Goal: Task Accomplishment & Management: Manage account settings

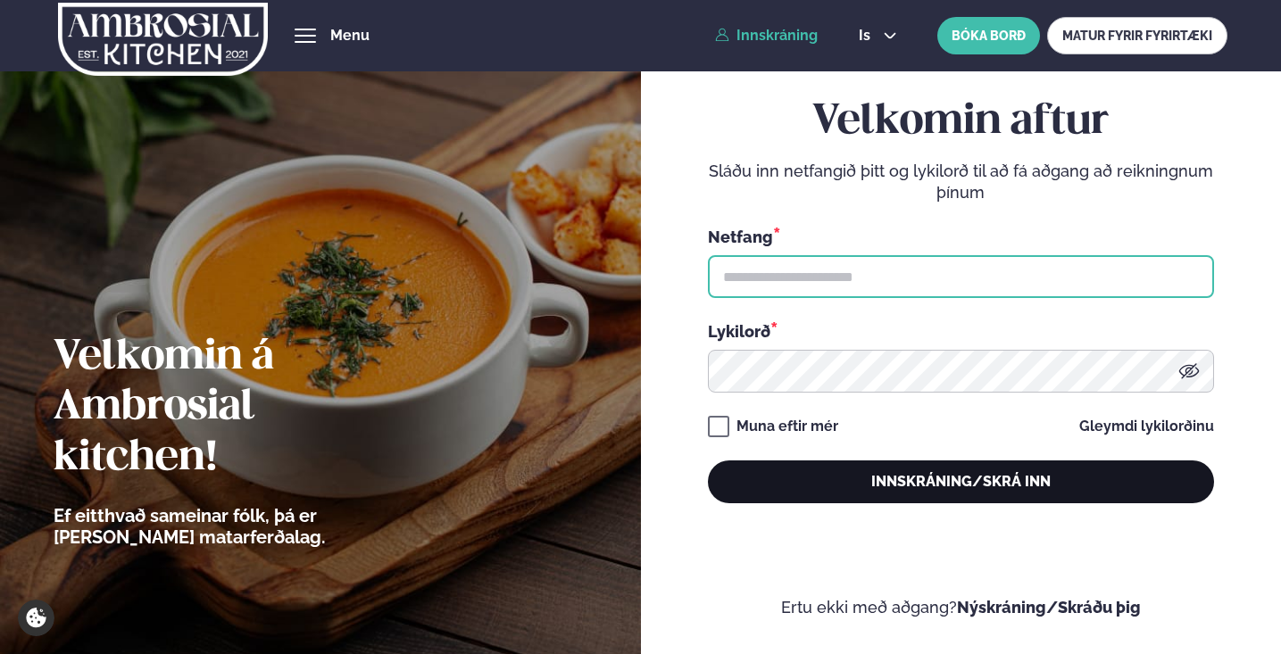
type input "**********"
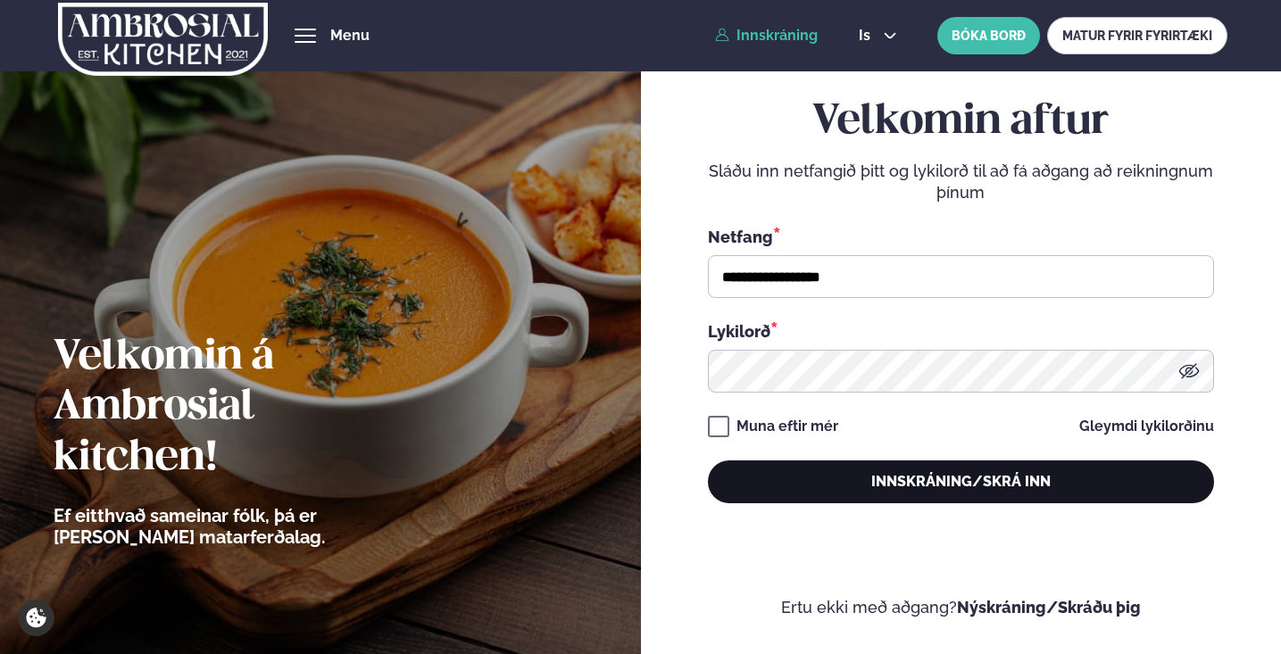
click at [819, 482] on button "Innskráning/Skrá inn" at bounding box center [961, 481] width 506 height 43
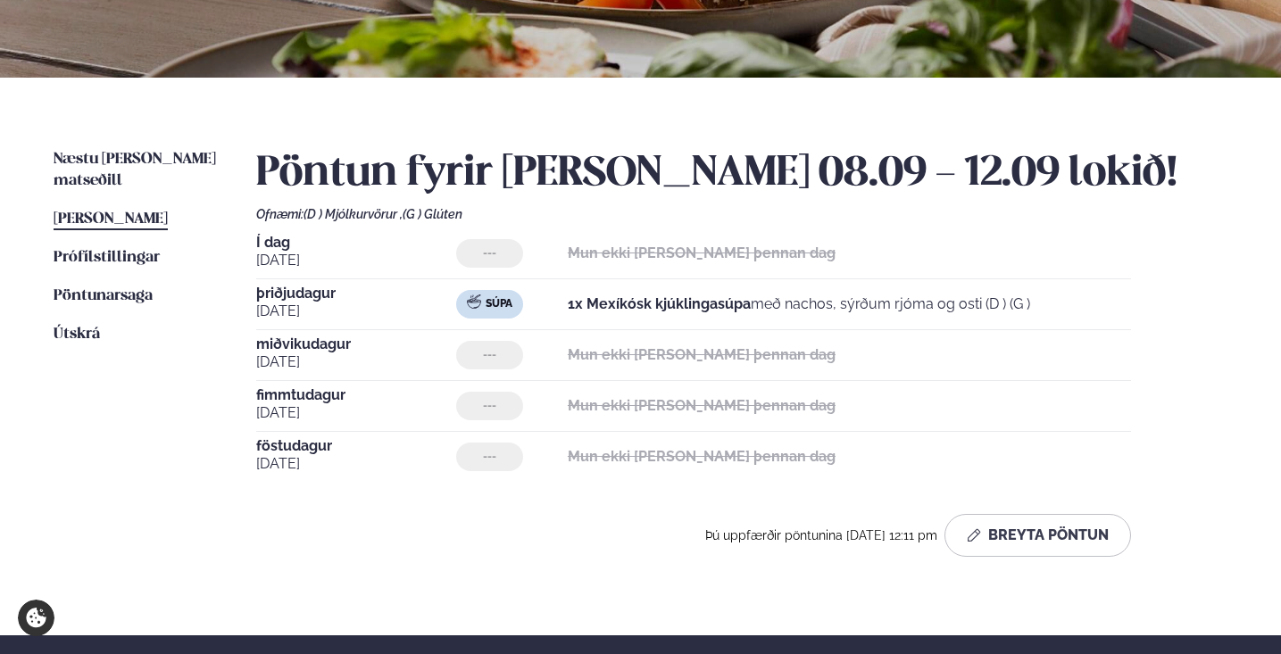
scroll to position [316, 0]
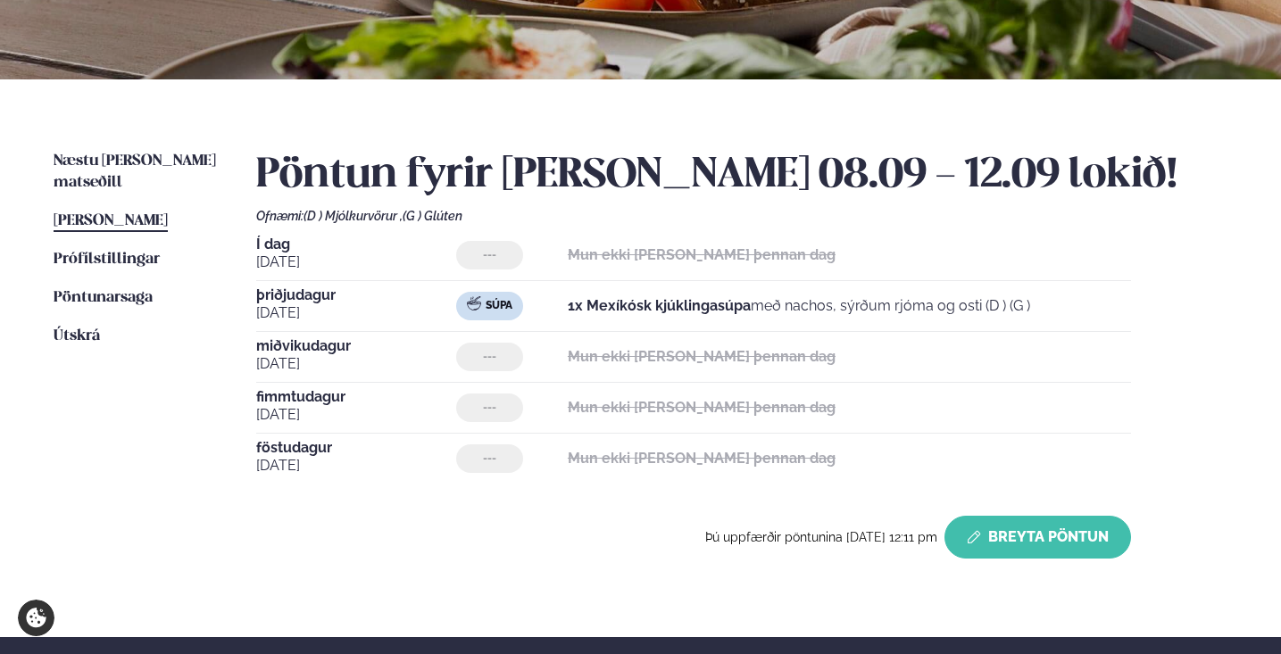
click at [1041, 534] on button "Breyta Pöntun" at bounding box center [1037, 537] width 187 height 43
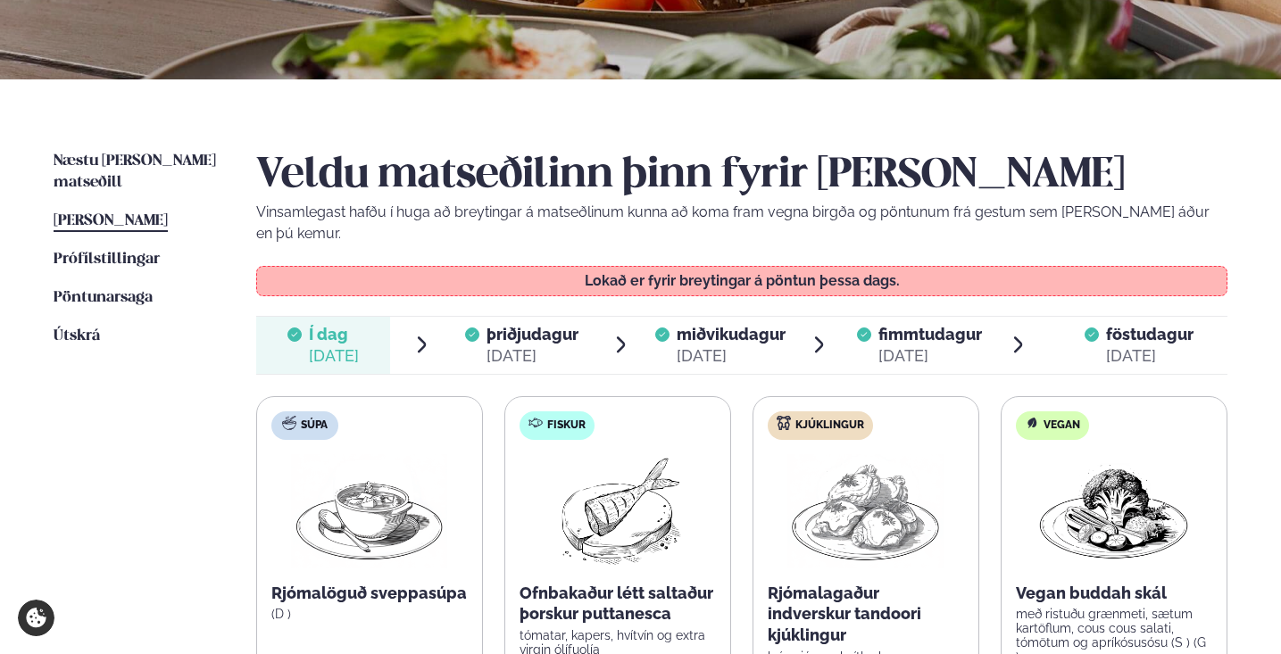
scroll to position [344, 0]
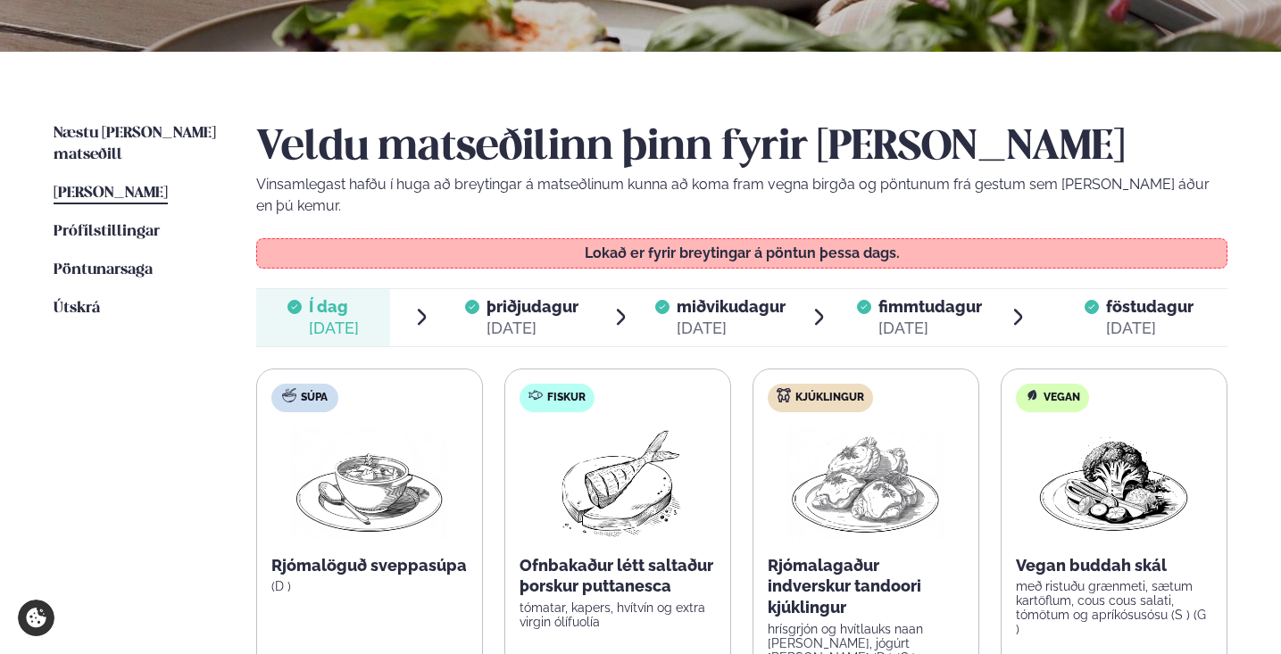
click at [706, 297] on span "miðvikudagur" at bounding box center [730, 306] width 109 height 19
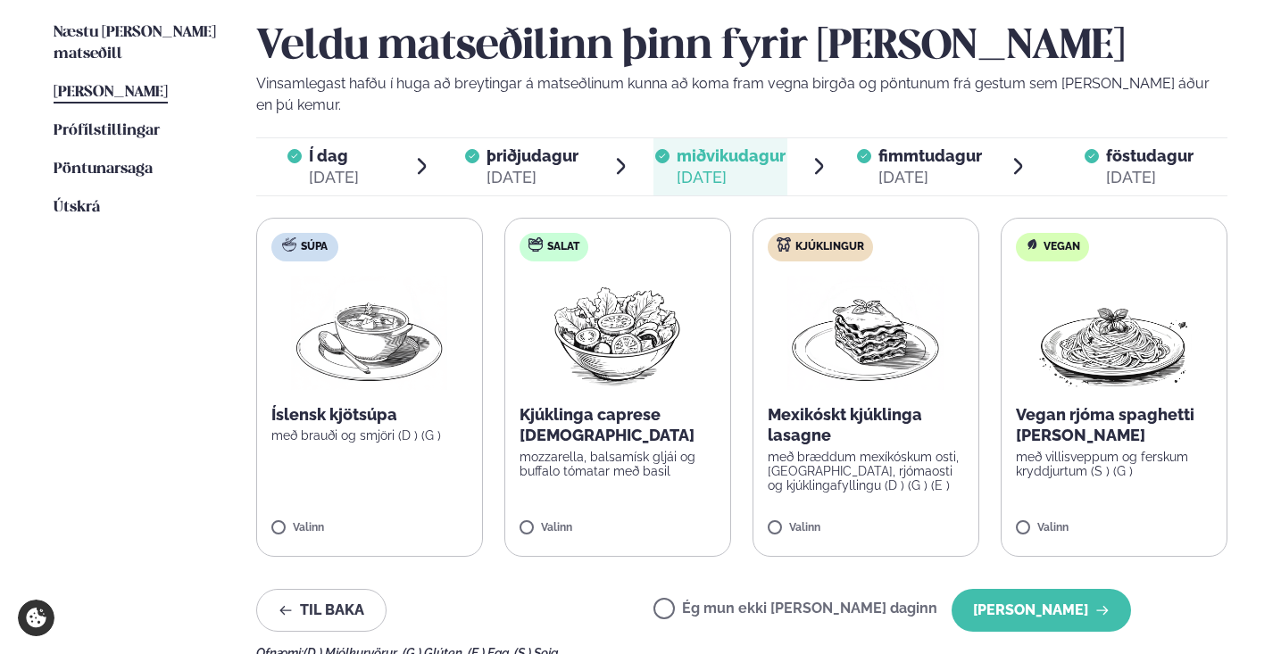
scroll to position [447, 0]
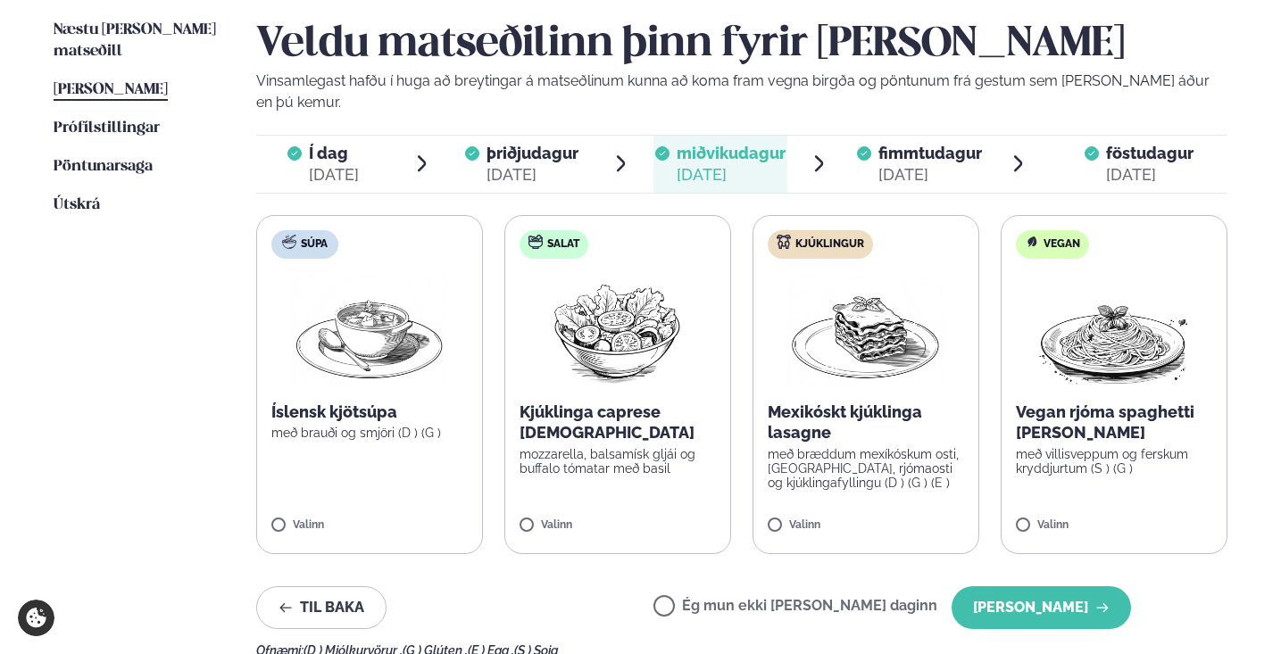
click at [825, 402] on p "Mexikóskt kjúklinga lasagne" at bounding box center [865, 423] width 196 height 43
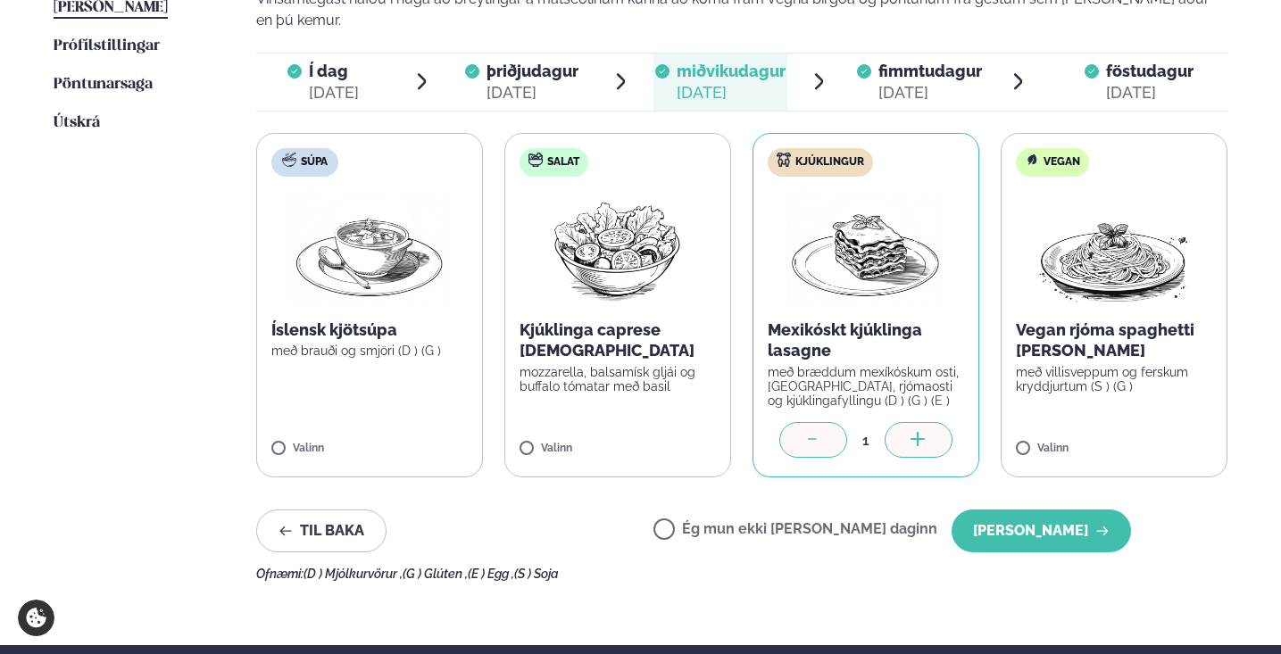
scroll to position [533, 0]
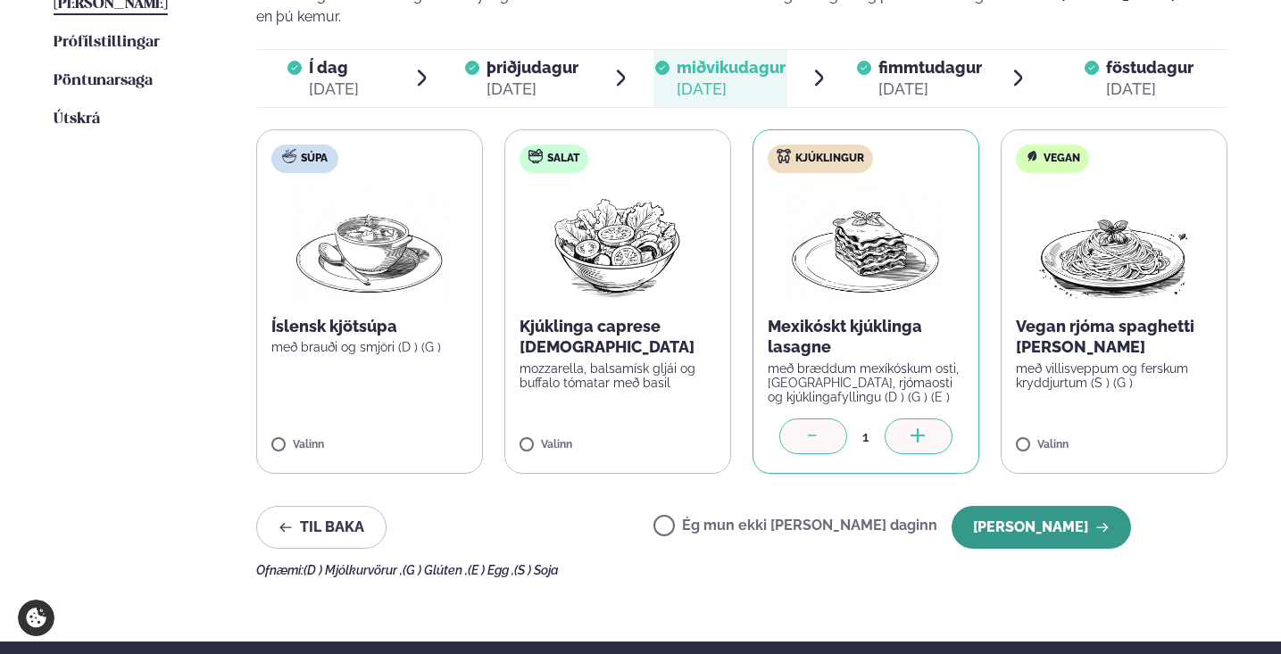
click at [1040, 518] on button "[PERSON_NAME]" at bounding box center [1040, 527] width 179 height 43
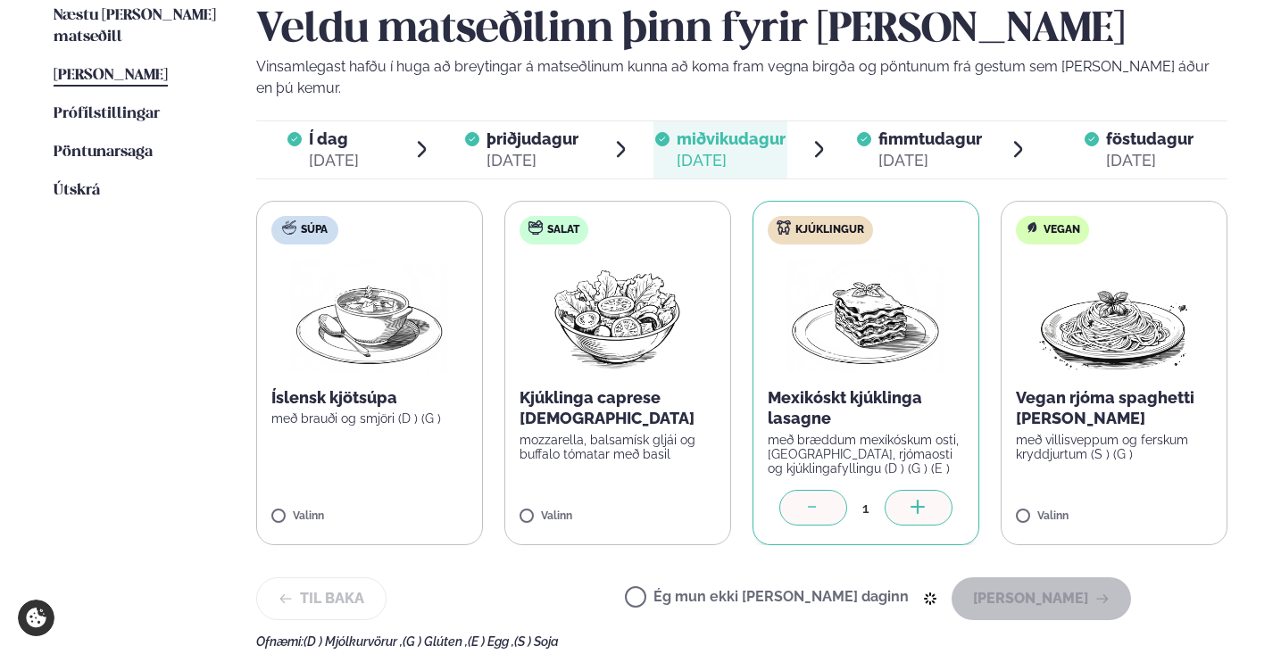
scroll to position [463, 0]
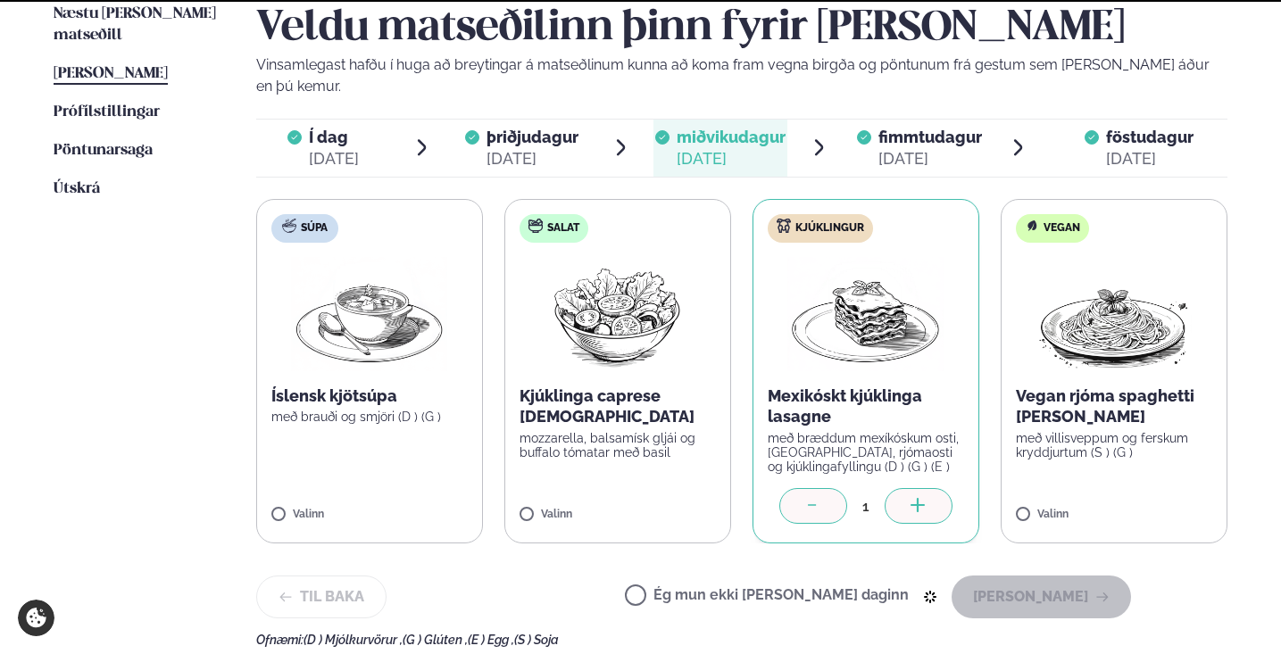
click at [915, 148] on div "[DATE]" at bounding box center [930, 158] width 104 height 21
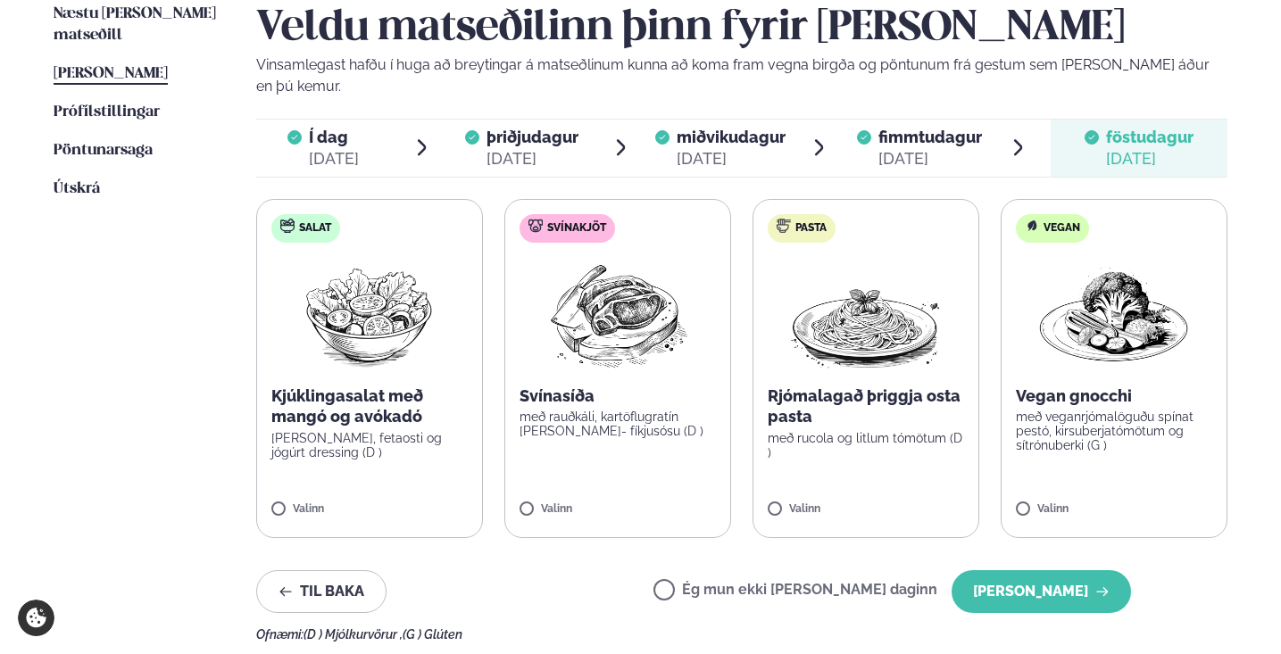
click at [937, 148] on div "[DATE]" at bounding box center [930, 158] width 104 height 21
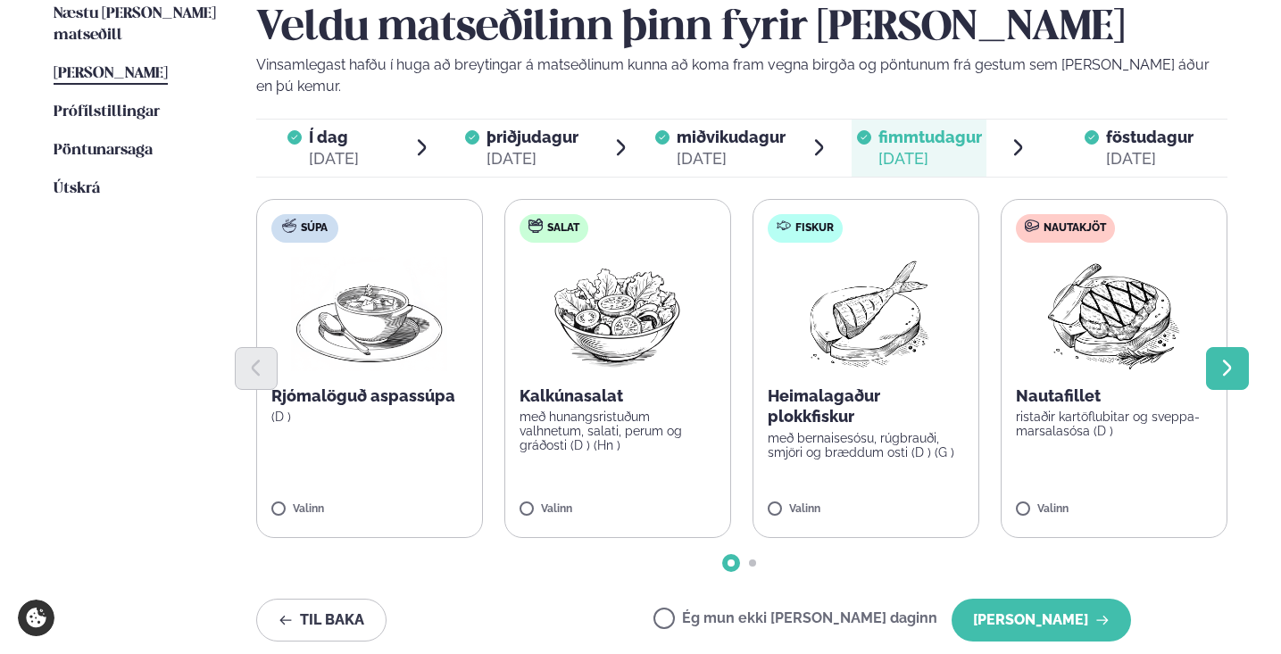
click at [1240, 352] on button "Next slide" at bounding box center [1227, 368] width 43 height 43
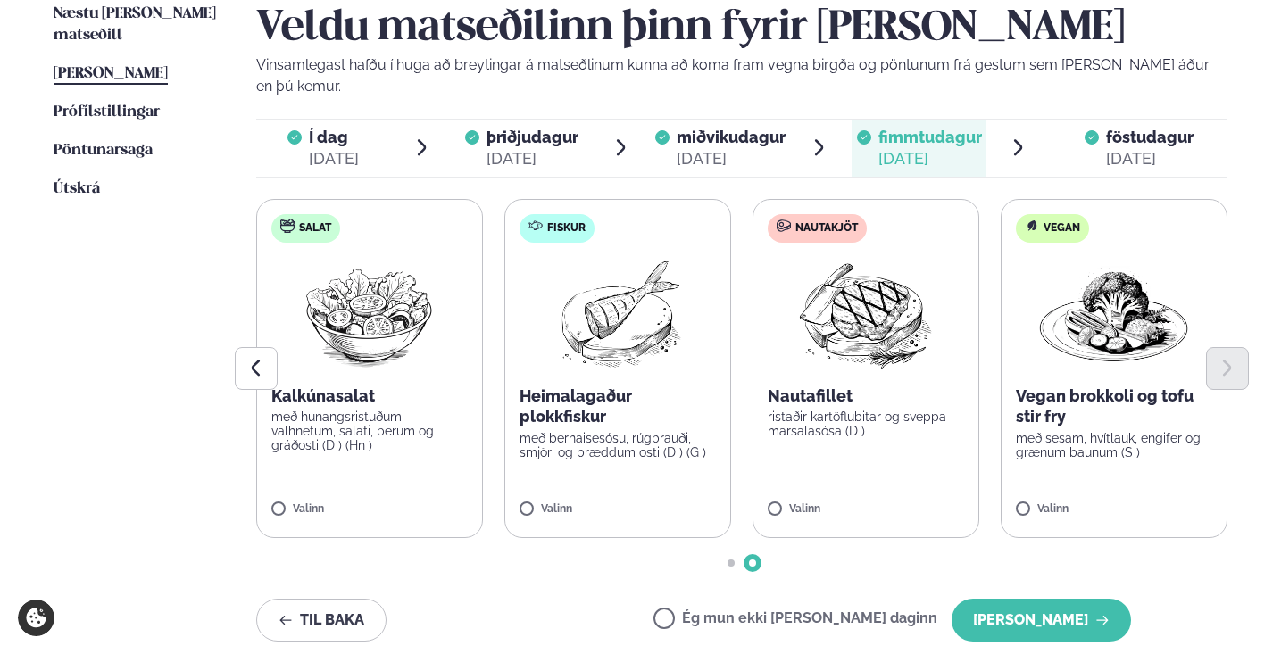
click at [734, 127] on div "miðvikudagur mið." at bounding box center [730, 137] width 109 height 21
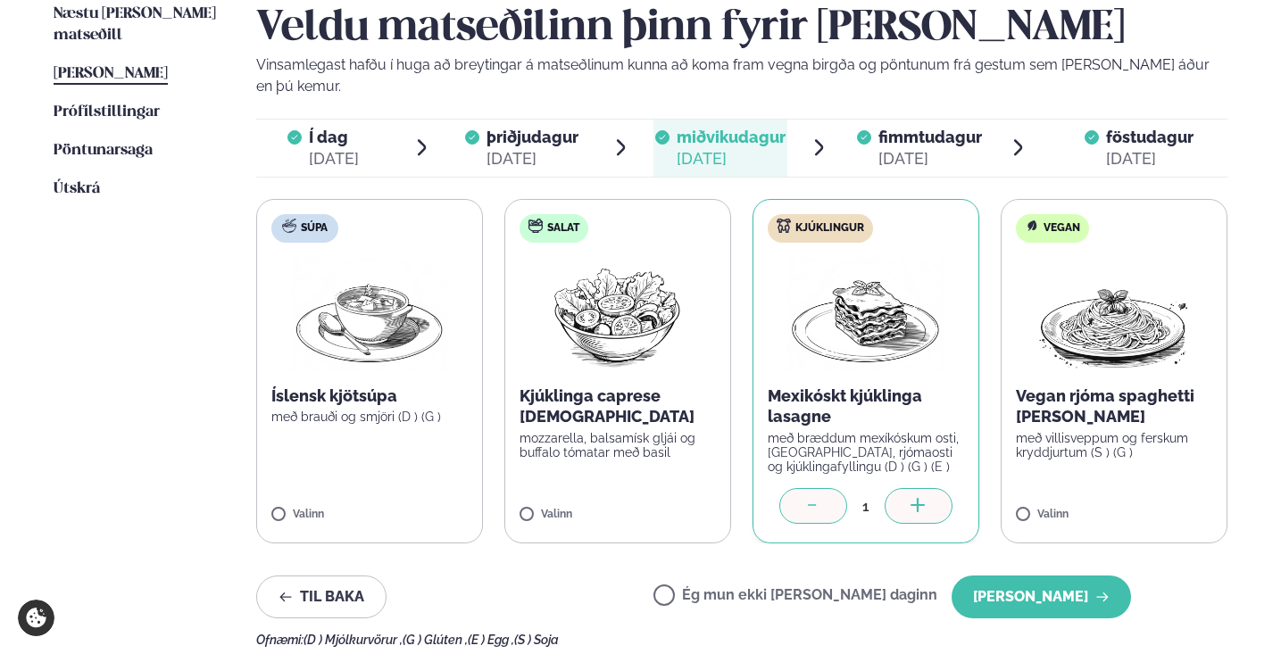
click at [525, 148] on div "[DATE]" at bounding box center [532, 158] width 92 height 21
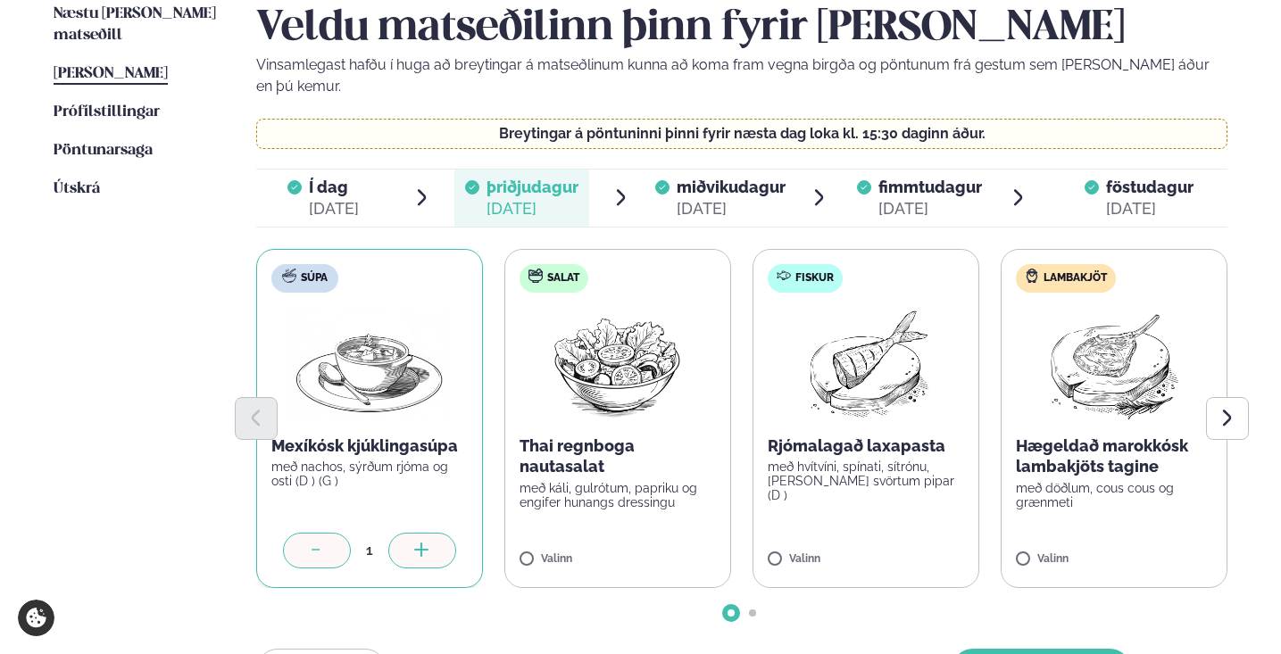
click at [353, 177] on span "Í dag" at bounding box center [334, 187] width 50 height 21
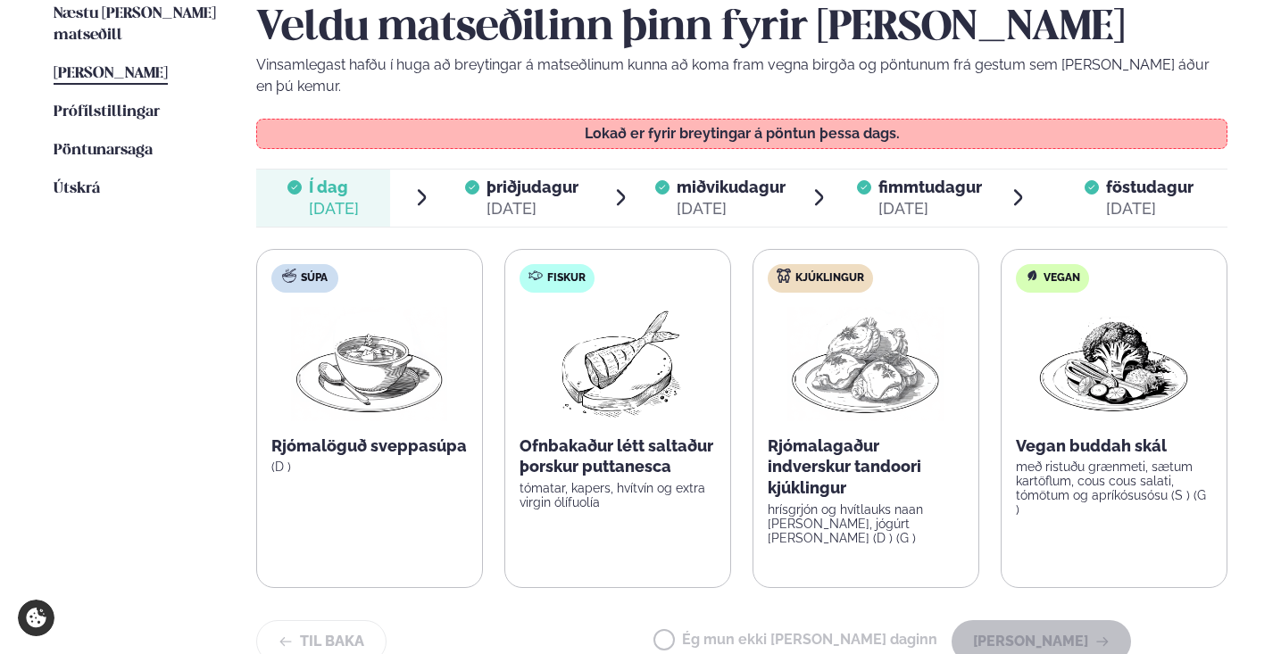
click at [462, 173] on span "þriðjudagur þri. [DATE]" at bounding box center [521, 198] width 135 height 57
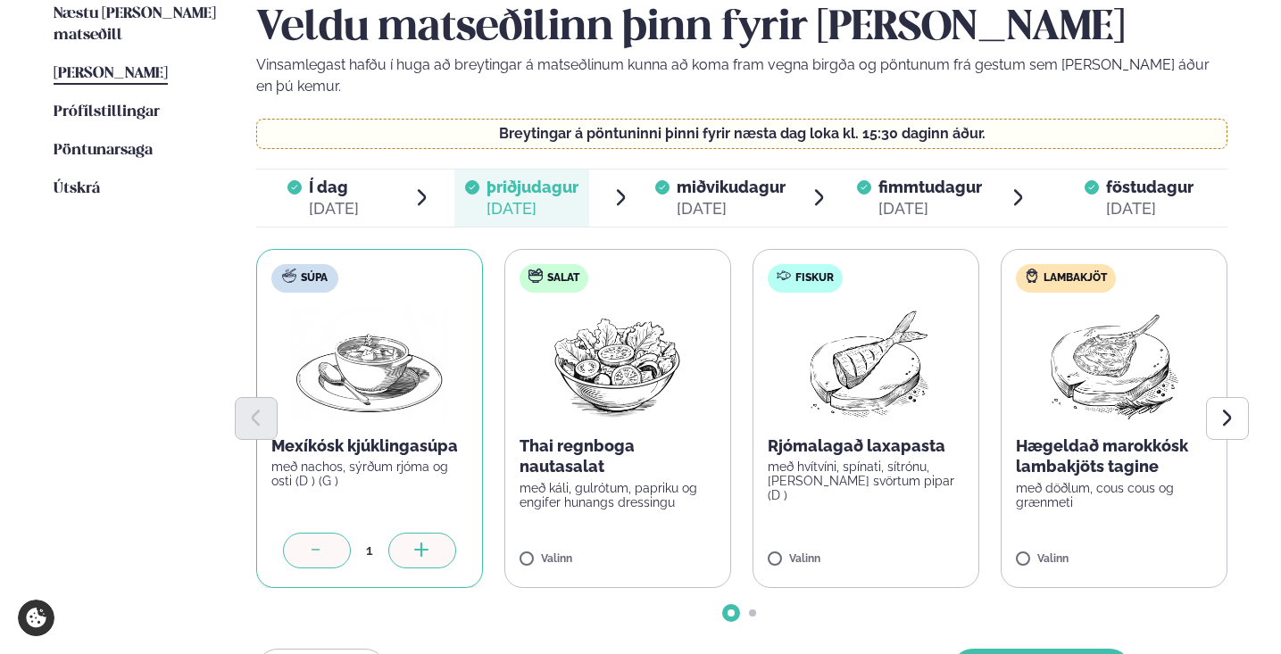
scroll to position [460, 0]
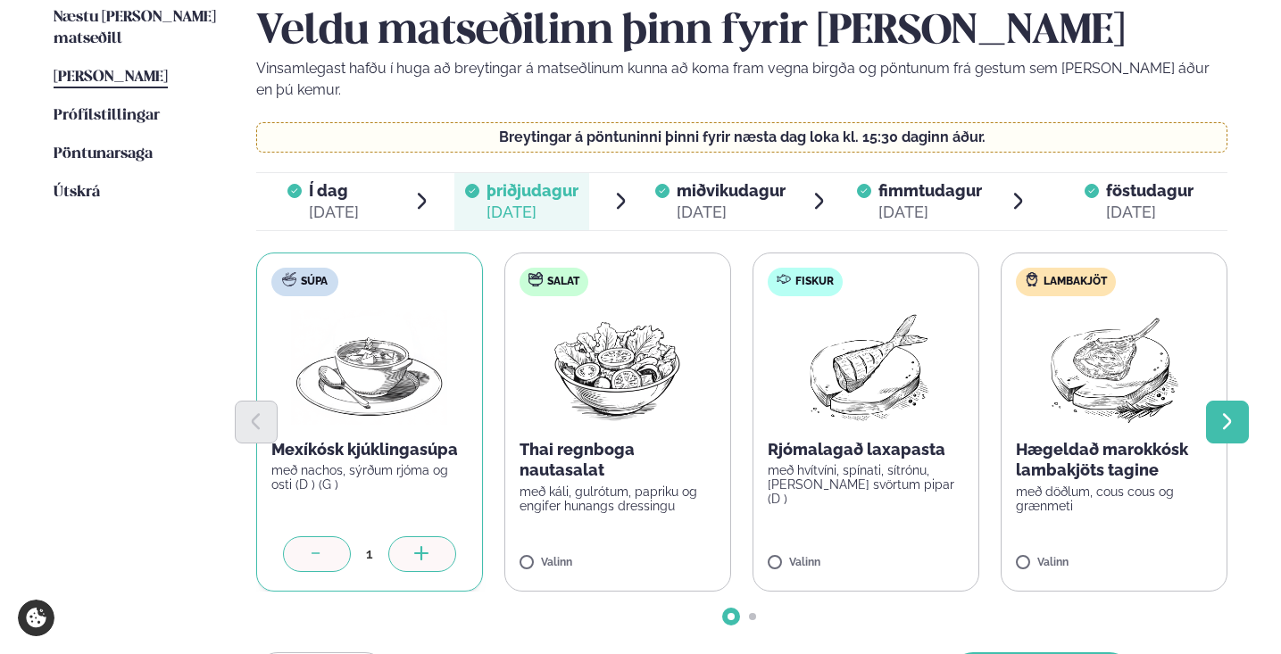
click at [1240, 409] on button "Next slide" at bounding box center [1227, 422] width 43 height 43
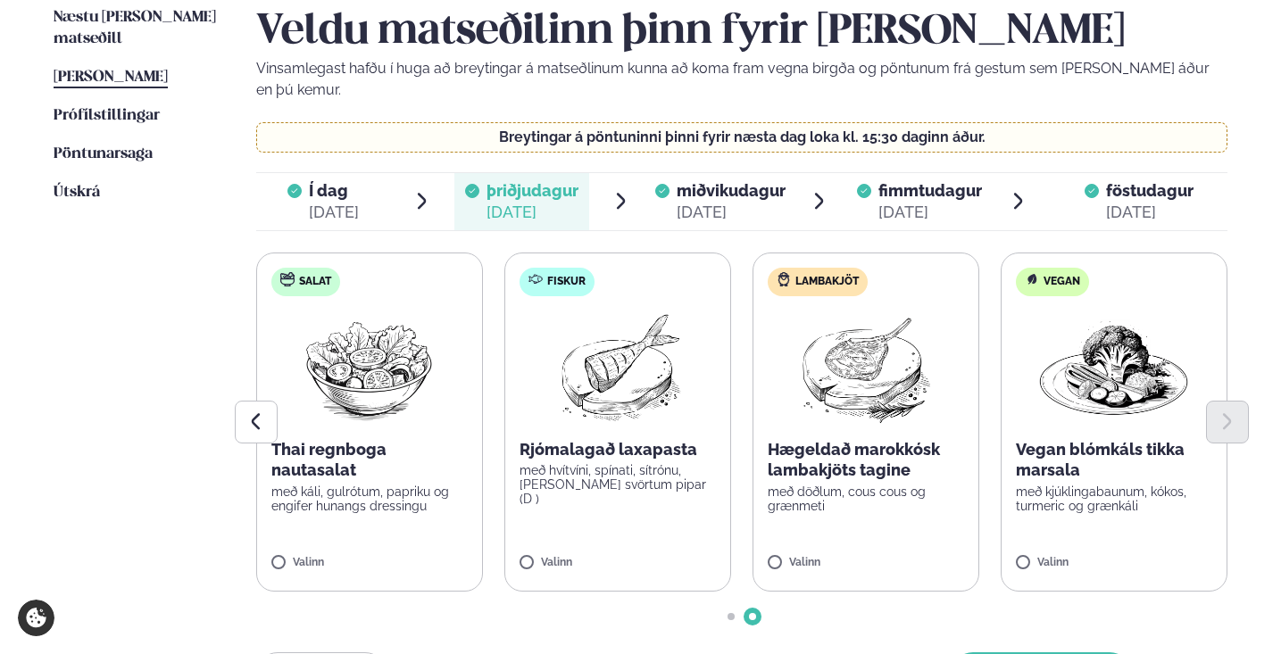
scroll to position [494, 0]
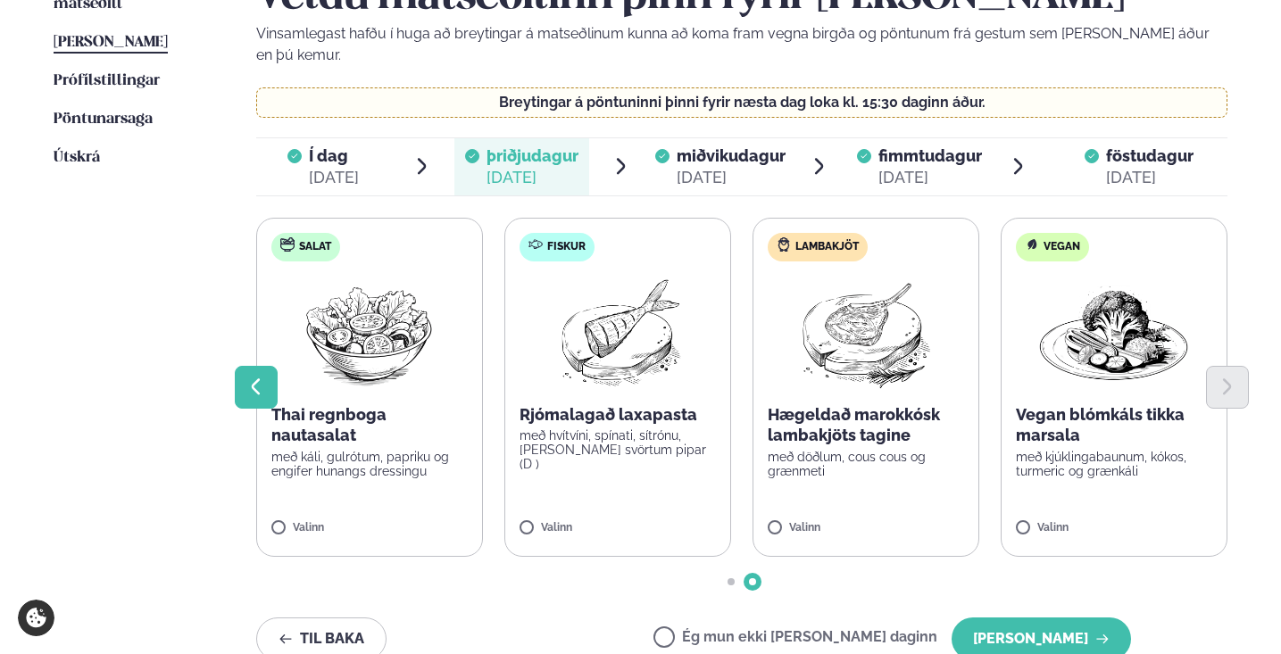
click at [264, 377] on icon "Previous slide" at bounding box center [255, 387] width 21 height 21
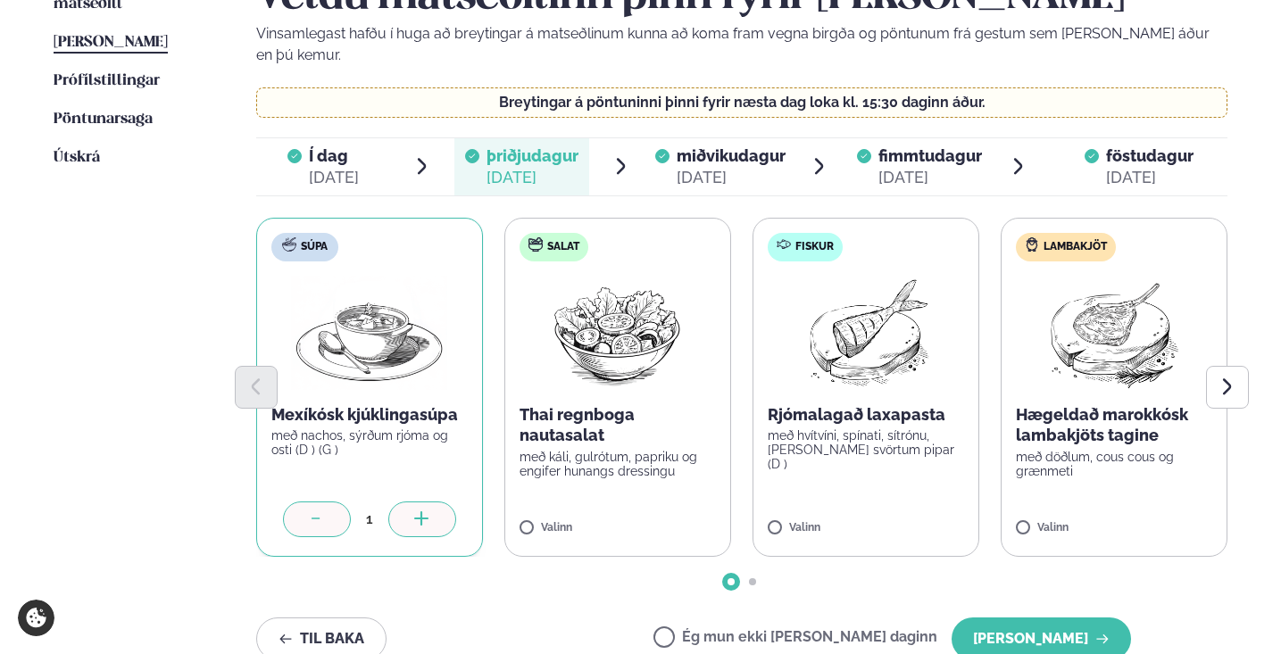
click at [687, 167] on div "[DATE]" at bounding box center [730, 177] width 109 height 21
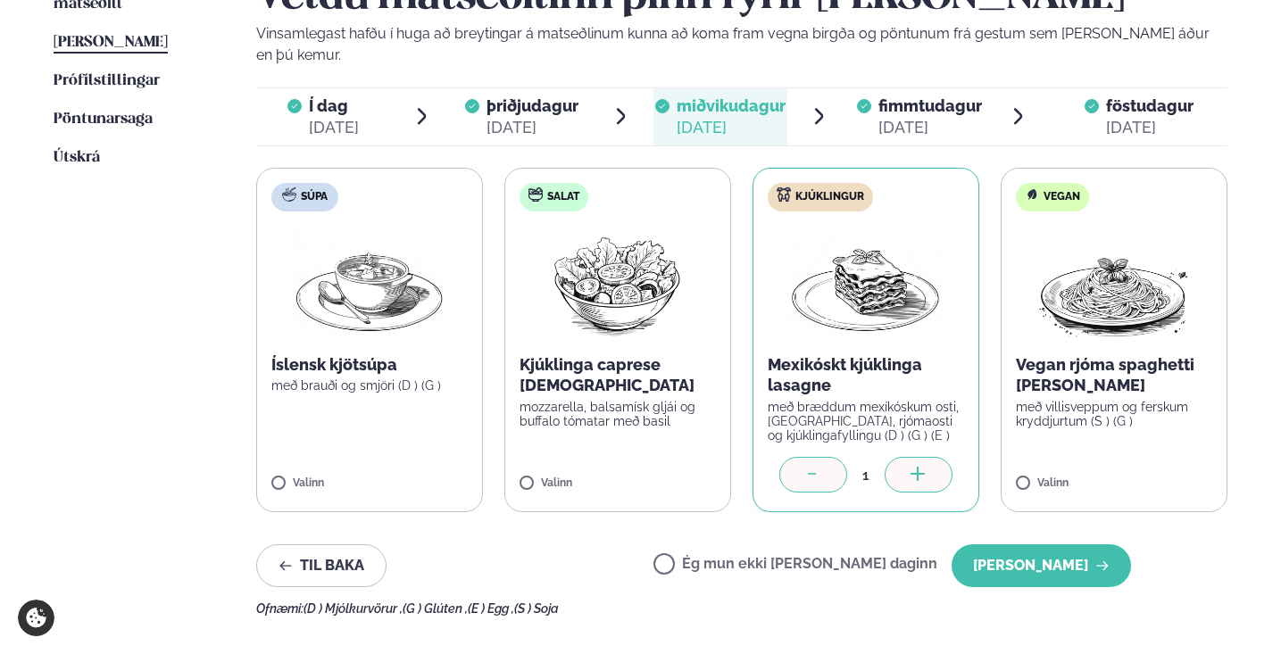
click at [915, 117] on div "[DATE]" at bounding box center [930, 127] width 104 height 21
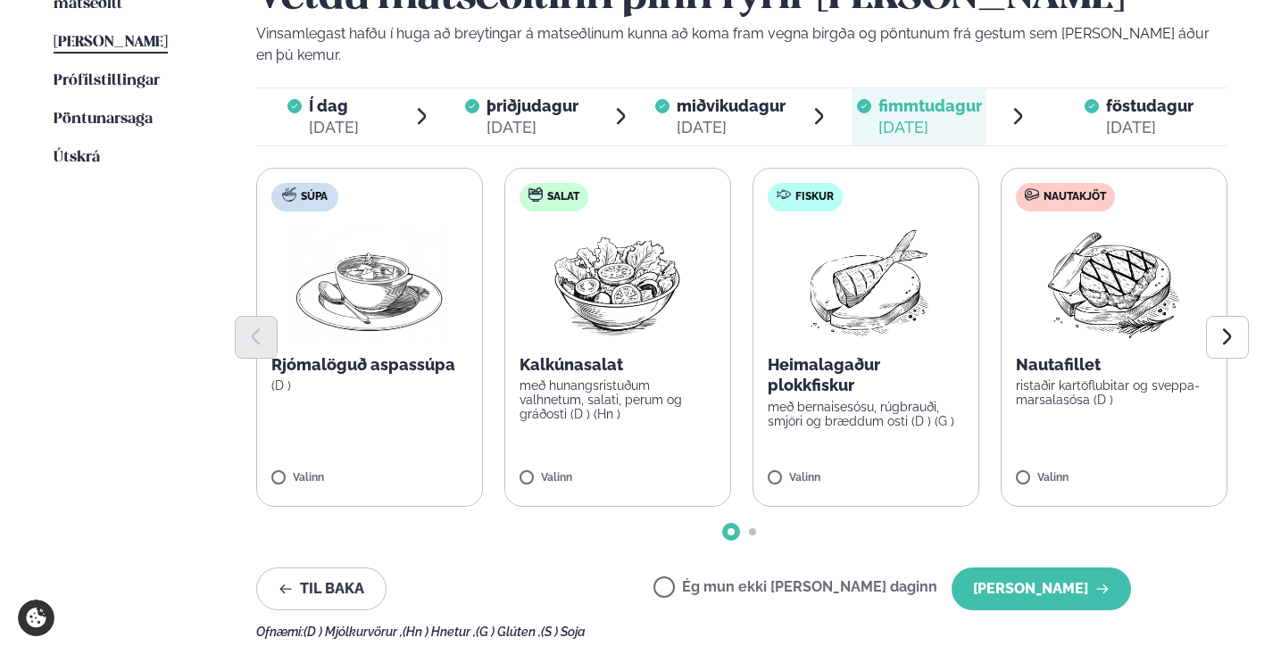
click at [1242, 290] on div "Næstu [PERSON_NAME] matseðill Næsta vika [PERSON_NAME] matseðill [PERSON_NAME] …" at bounding box center [640, 301] width 1281 height 801
click at [1237, 316] on button "Next slide" at bounding box center [1227, 337] width 43 height 43
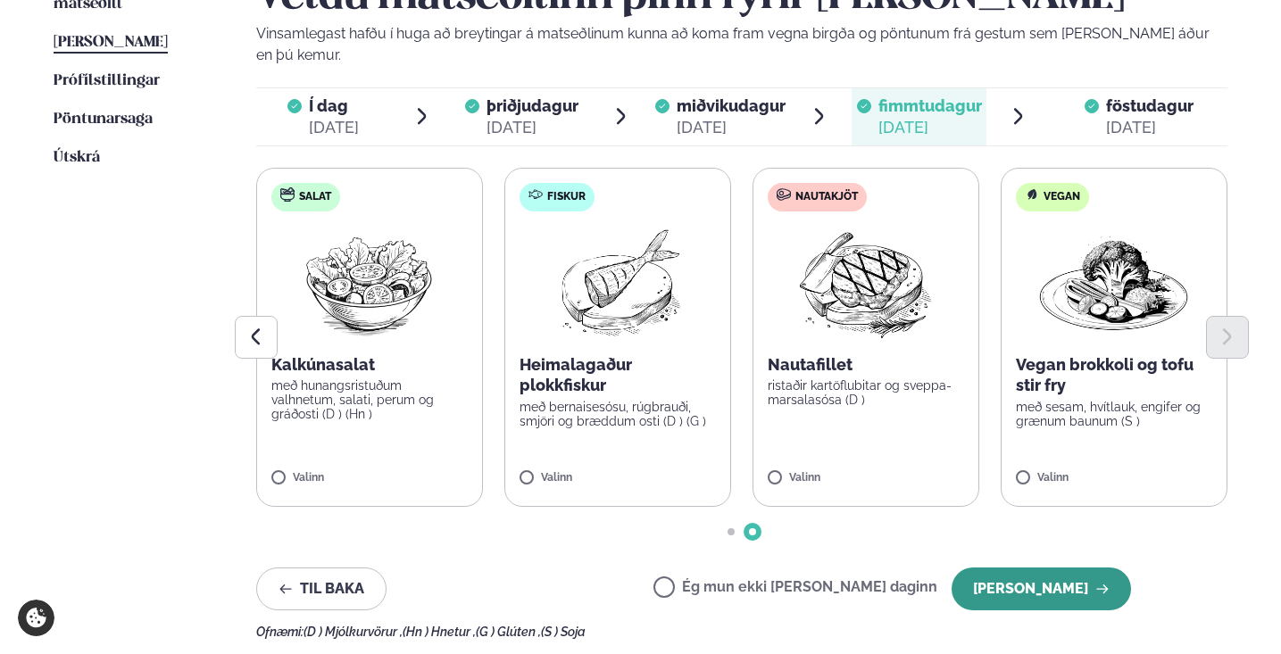
click at [1043, 568] on button "[PERSON_NAME]" at bounding box center [1040, 589] width 179 height 43
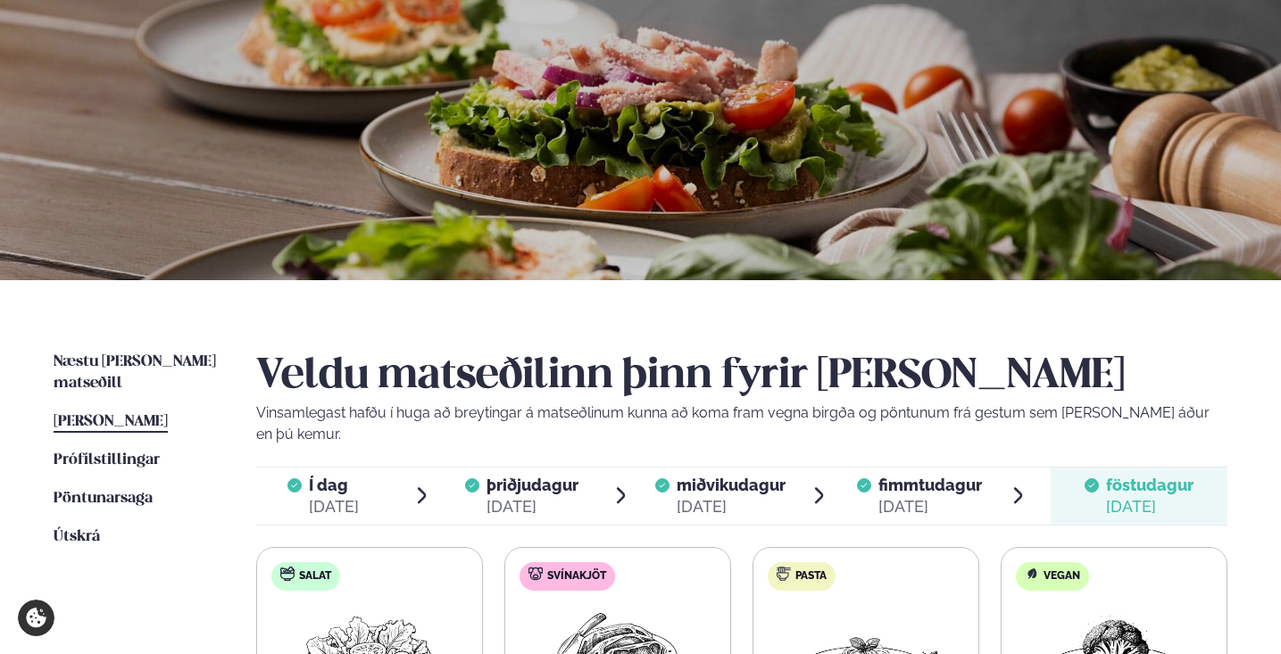
scroll to position [0, 0]
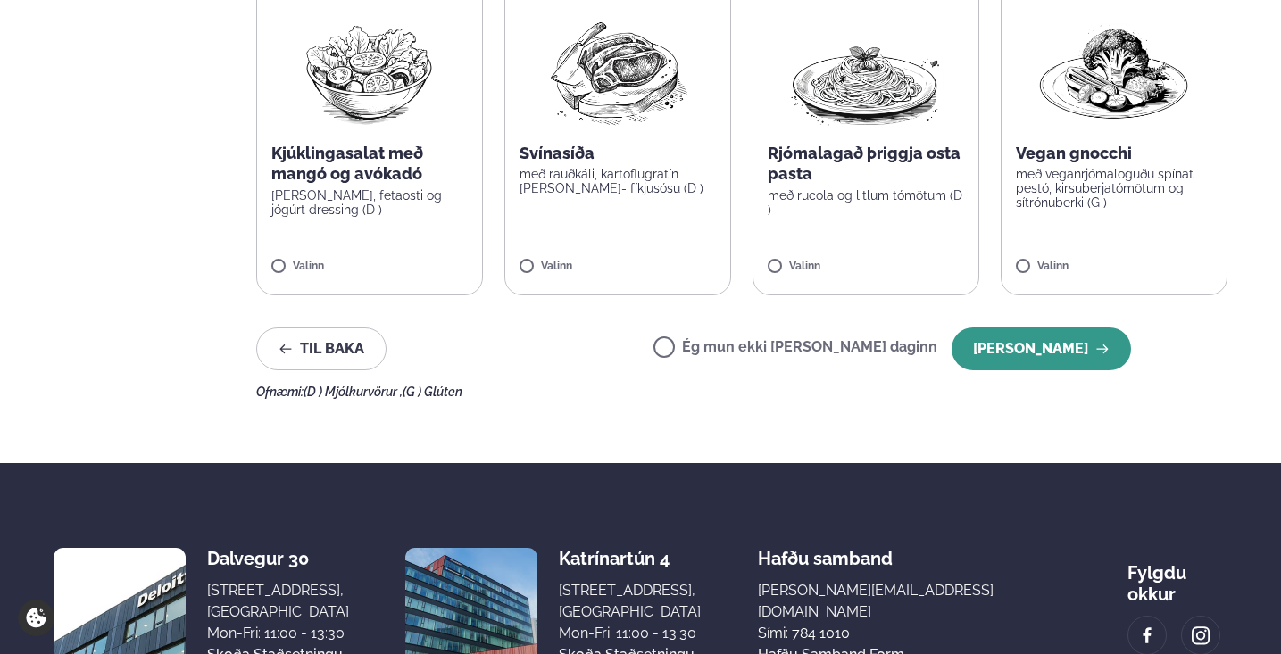
click at [1000, 328] on button "[PERSON_NAME]" at bounding box center [1040, 349] width 179 height 43
